Goal: Information Seeking & Learning: Learn about a topic

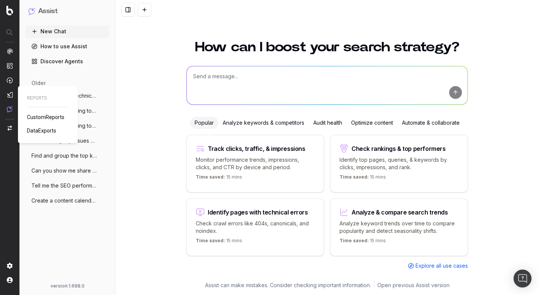
click at [46, 117] on span "CustomReports" at bounding box center [45, 117] width 37 height 6
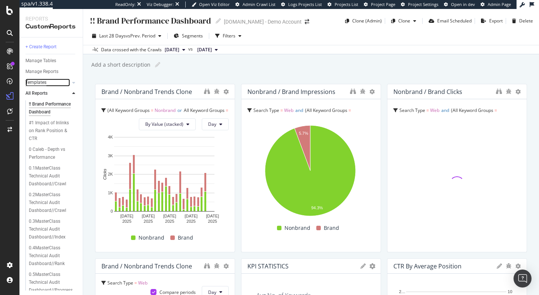
click at [42, 81] on div "Templates" at bounding box center [35, 83] width 21 height 8
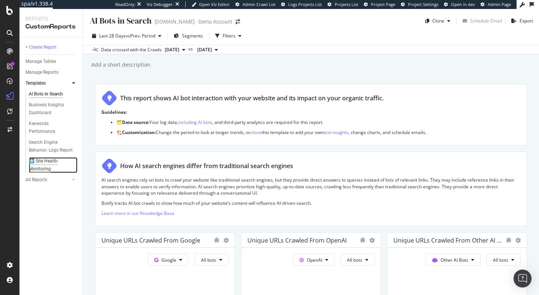
click at [42, 160] on div "🩻 Site Health Monitoring" at bounding box center [50, 165] width 43 height 16
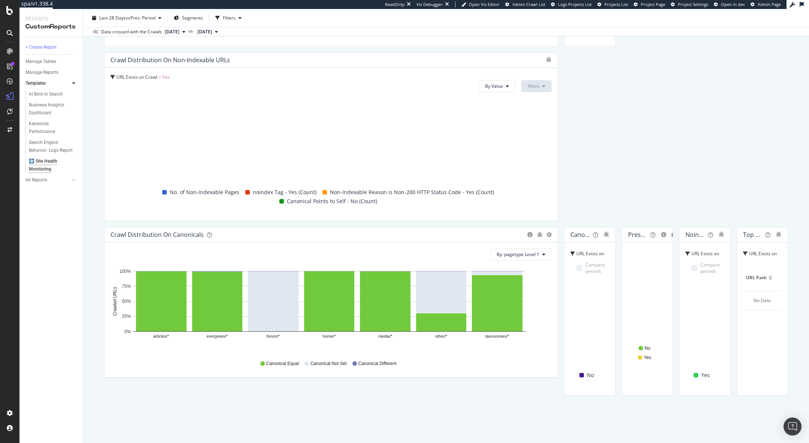
scroll to position [665, 0]
